Goal: Use online tool/utility: Utilize a website feature to perform a specific function

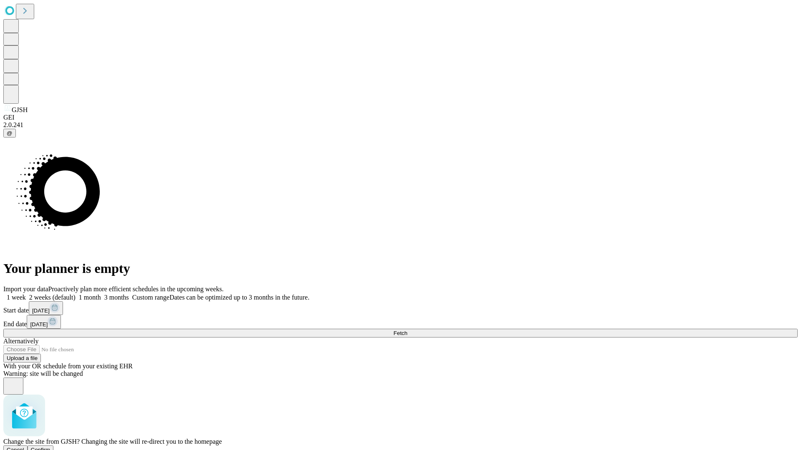
click at [50, 447] on span "Confirm" at bounding box center [41, 450] width 20 height 6
click at [75, 294] on label "2 weeks (default)" at bounding box center [51, 297] width 50 height 7
click at [407, 330] on span "Fetch" at bounding box center [400, 333] width 14 height 6
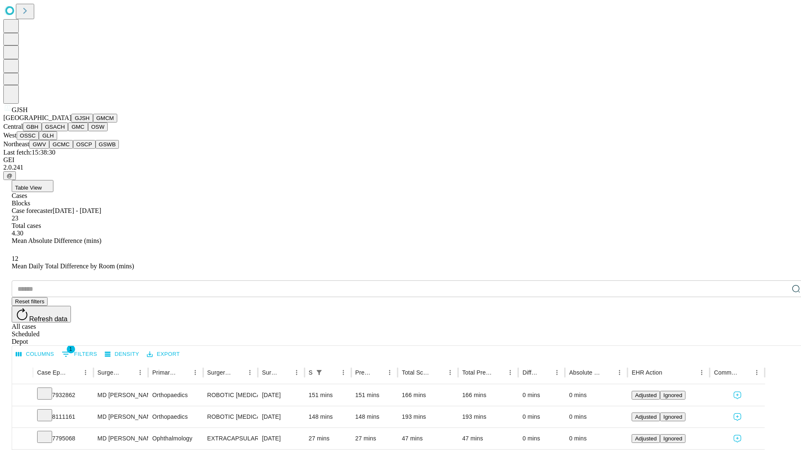
click at [93, 123] on button "GMCM" at bounding box center [105, 118] width 24 height 9
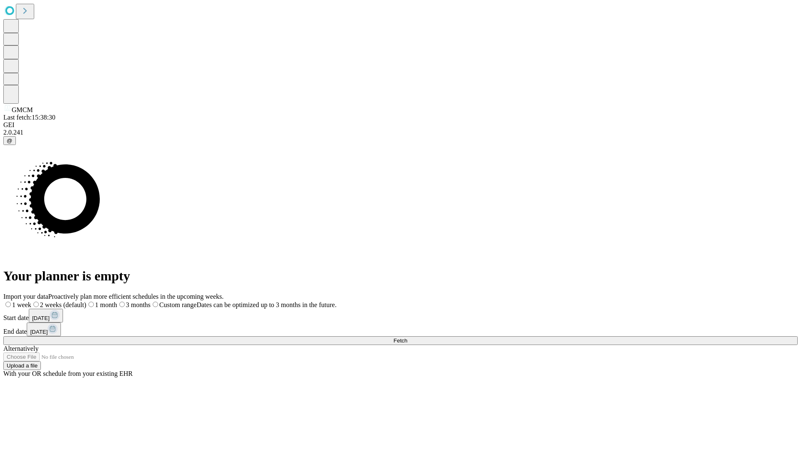
click at [86, 302] on label "2 weeks (default)" at bounding box center [58, 305] width 55 height 7
click at [407, 338] on span "Fetch" at bounding box center [400, 341] width 14 height 6
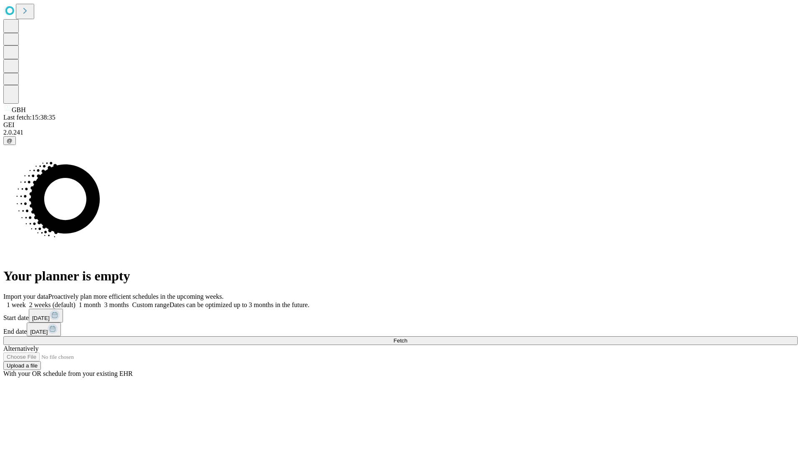
click at [75, 302] on label "2 weeks (default)" at bounding box center [51, 305] width 50 height 7
click at [407, 338] on span "Fetch" at bounding box center [400, 341] width 14 height 6
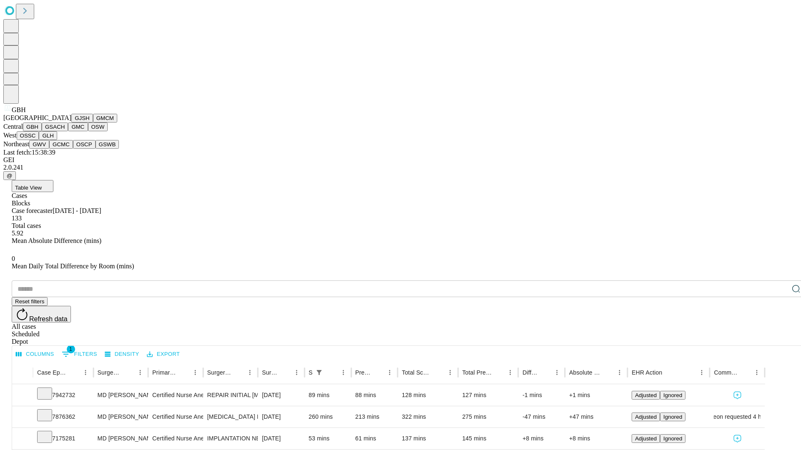
click at [65, 131] on button "GSACH" at bounding box center [55, 127] width 26 height 9
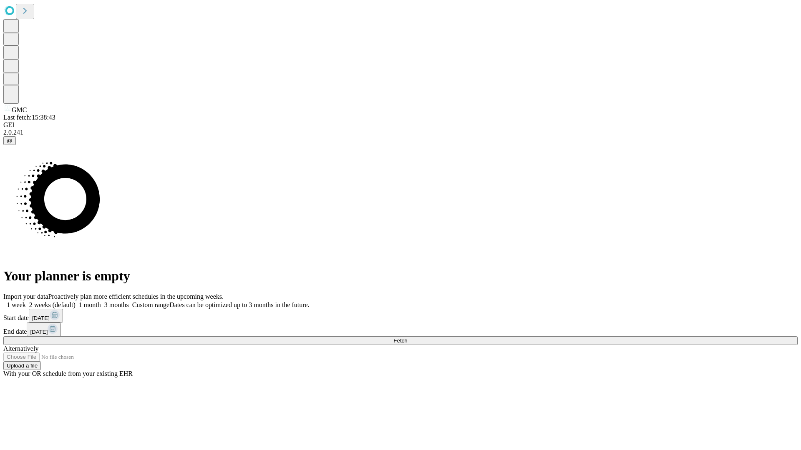
click at [407, 338] on span "Fetch" at bounding box center [400, 341] width 14 height 6
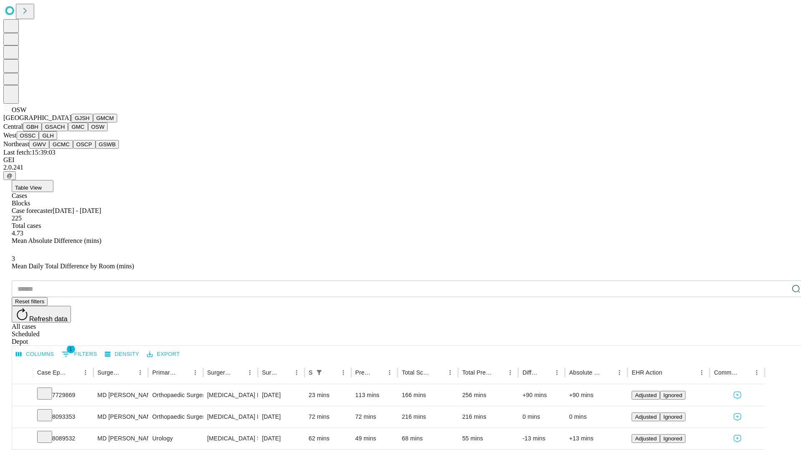
click at [39, 140] on button "OSSC" at bounding box center [28, 135] width 23 height 9
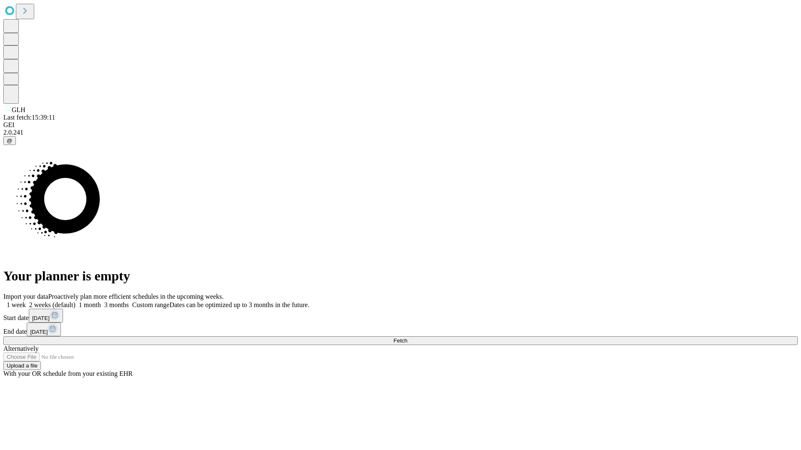
click at [75, 302] on label "2 weeks (default)" at bounding box center [51, 305] width 50 height 7
click at [407, 338] on span "Fetch" at bounding box center [400, 341] width 14 height 6
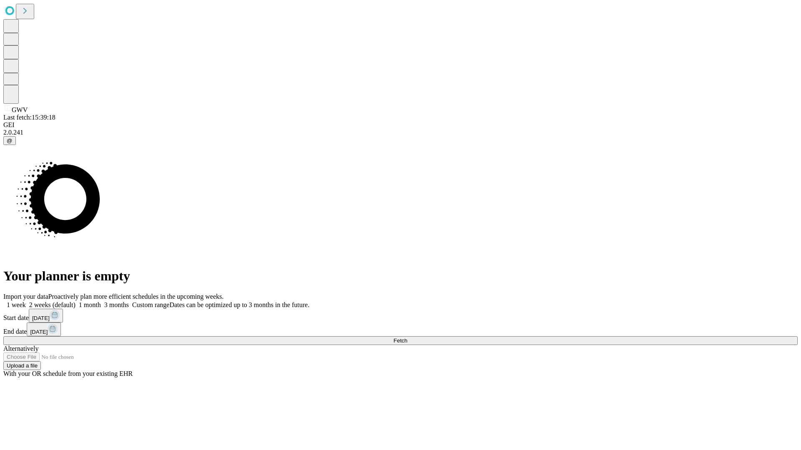
click at [75, 302] on label "2 weeks (default)" at bounding box center [51, 305] width 50 height 7
click at [407, 338] on span "Fetch" at bounding box center [400, 341] width 14 height 6
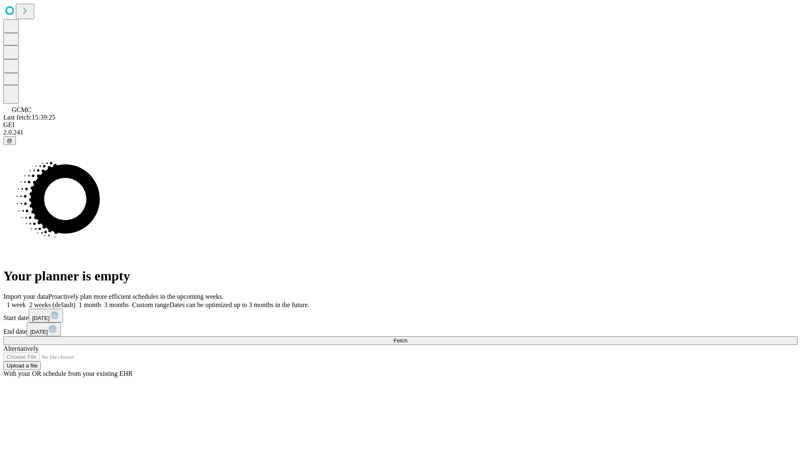
click at [75, 302] on label "2 weeks (default)" at bounding box center [51, 305] width 50 height 7
click at [407, 338] on span "Fetch" at bounding box center [400, 341] width 14 height 6
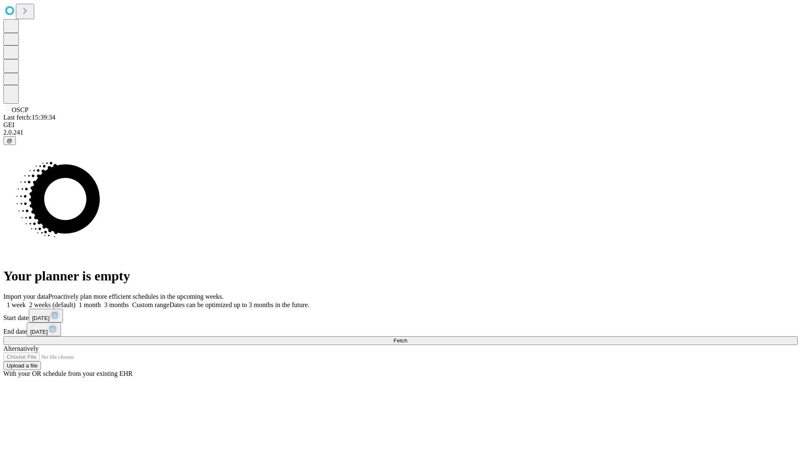
click at [75, 302] on label "2 weeks (default)" at bounding box center [51, 305] width 50 height 7
click at [407, 338] on span "Fetch" at bounding box center [400, 341] width 14 height 6
